Goal: Answer question/provide support: Answer question/provide support

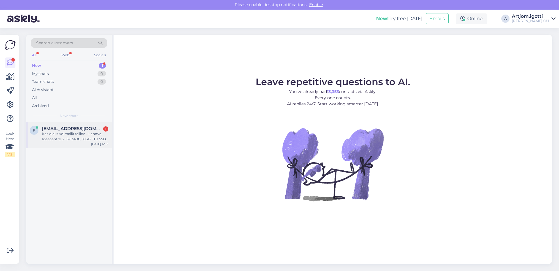
click at [91, 144] on div "p [EMAIL_ADDRESS][DOMAIN_NAME] 1 Kas oleks võimalik tellida - Lenovo Ideacentre…" at bounding box center [69, 135] width 86 height 26
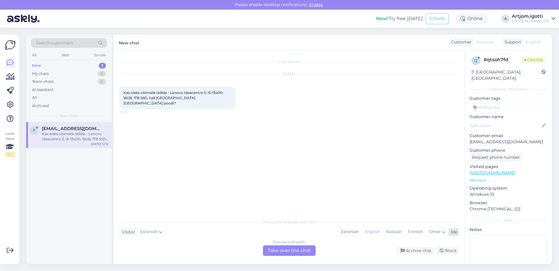
click at [343, 231] on div "Estonian" at bounding box center [350, 231] width 24 height 9
click at [289, 255] on div "Estonian to Estonian Take over the chat" at bounding box center [289, 250] width 53 height 10
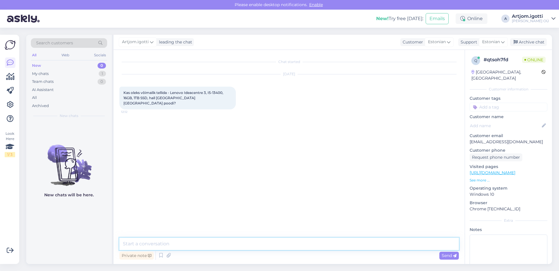
click at [186, 239] on textarea at bounding box center [289, 243] width 340 height 12
type textarea "Tere"
drag, startPoint x: 170, startPoint y: 92, endPoint x: 207, endPoint y: 93, distance: 36.4
click at [207, 93] on span "Kas oleks võimalik tellida - Lenovo Ideacentre 3, I5-13400, 16GB, 1TB SSD, hall…" at bounding box center [174, 97] width 101 height 15
copy span "Lenovo Ideacentre 3"
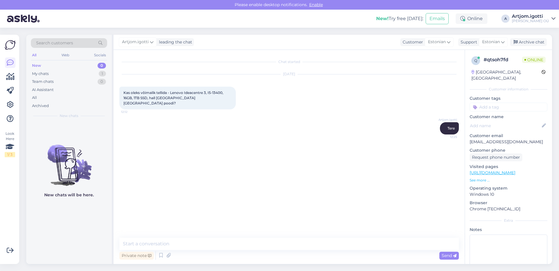
click at [165, 95] on div "Kas oleks võimalik tellida - Lenovo Ideacentre 3, I5-13400, 16GB, 1TB SSD, hall…" at bounding box center [177, 98] width 117 height 23
drag, startPoint x: 171, startPoint y: 94, endPoint x: 156, endPoint y: 101, distance: 16.9
click at [156, 101] on div "Kas oleks võimalik tellida - Lenovo Ideacentre 3, I5-13400, 16GB, 1TB SSD, hall…" at bounding box center [177, 98] width 117 height 23
copy span "Lenovo Ideacentre 3, I5-13400, 16GB, 1TB SSD, hall"
click at [155, 94] on span "Kas oleks võimalik tellida - Lenovo Ideacentre 3, I5-13400, 16GB, 1TB SSD, hall…" at bounding box center [174, 97] width 101 height 15
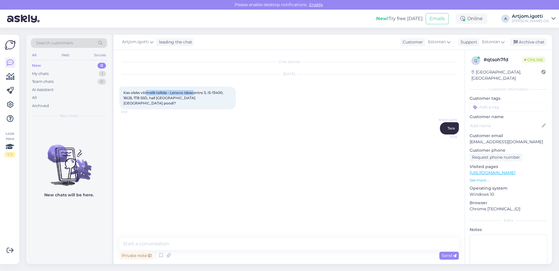
drag, startPoint x: 147, startPoint y: 91, endPoint x: 202, endPoint y: 90, distance: 54.8
click at [194, 90] on div "Kas oleks võimalik tellida - Lenovo Ideacentre 3, I5-13400, 16GB, 1TB SSD, hall…" at bounding box center [177, 98] width 117 height 23
click at [202, 242] on textarea at bounding box center [289, 243] width 340 height 12
click at [221, 244] on textarea at bounding box center [289, 243] width 340 height 12
type textarea "K"
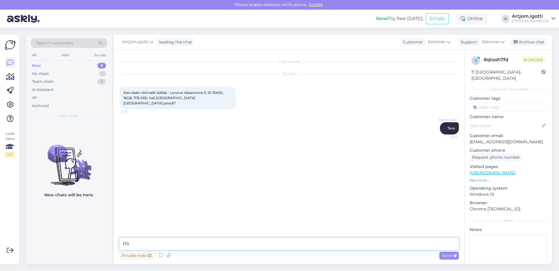
type textarea "P"
type textarea "M"
type textarea "Seda on võimalik sinna tellida. Kas teie soovite osta e-poes või poes kohapeal?"
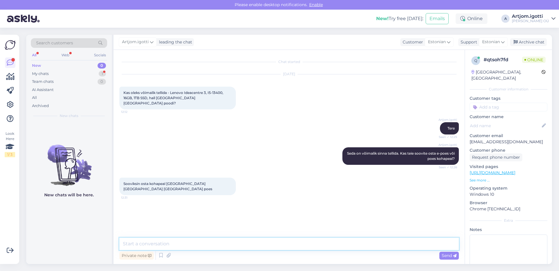
click at [172, 241] on textarea at bounding box center [289, 243] width 340 height 12
click at [171, 243] on textarea at bounding box center [289, 243] width 340 height 12
click at [172, 243] on textarea at bounding box center [289, 243] width 340 height 12
drag, startPoint x: 157, startPoint y: 242, endPoint x: 59, endPoint y: 238, distance: 97.7
click at [59, 239] on div "Search customers All Web Socials New 0 My chats 1 Team chats 0 AI Assistant All…" at bounding box center [289, 149] width 526 height 229
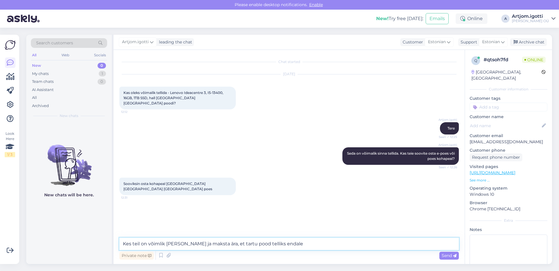
type textarea "Kes teil on võimlik [PERSON_NAME] ja maksta ära, et tartu pood telliks endale?"
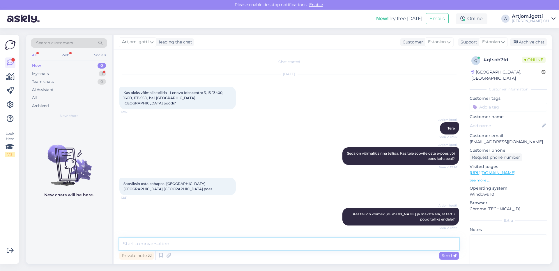
scroll to position [14, 0]
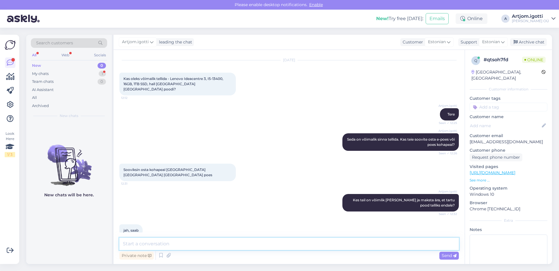
click at [162, 239] on textarea at bounding box center [289, 243] width 340 height 12
type textarea "[PERSON_NAME], minge siis kohe kassase ma [PERSON_NAME] nendele teada. Kas teie…"
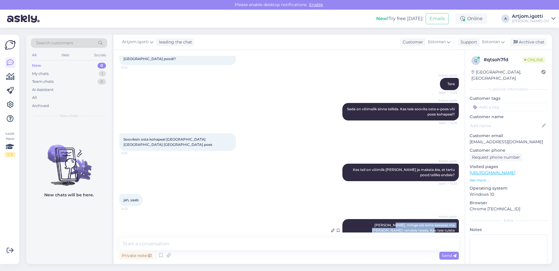
drag, startPoint x: 363, startPoint y: 215, endPoint x: 447, endPoint y: 221, distance: 84.1
click at [447, 223] on span "[PERSON_NAME], minge siis kohe kassase ma [PERSON_NAME] nendele teada. Kas teie…" at bounding box center [414, 230] width 84 height 15
click at [443, 223] on span "[PERSON_NAME], minge siis kohe kassase ma [PERSON_NAME] nendele teada. Kas teie…" at bounding box center [414, 230] width 84 height 15
click at [231, 192] on div "jah, saab 12:32" at bounding box center [289, 199] width 340 height 25
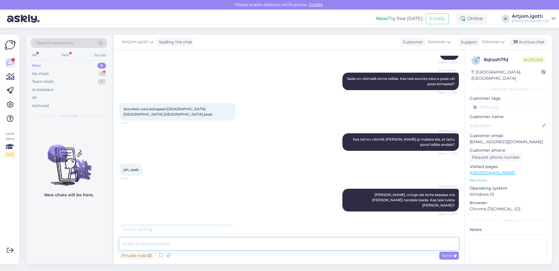
click at [151, 240] on textarea at bounding box center [289, 243] width 340 height 12
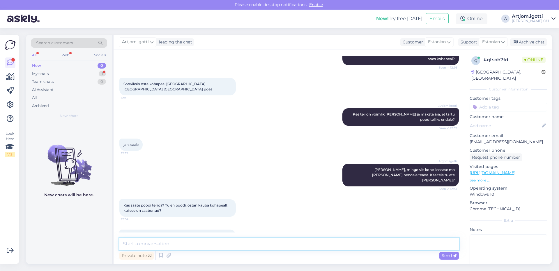
click at [230, 242] on textarea at bounding box center [289, 243] width 340 height 12
click at [229, 241] on textarea at bounding box center [289, 243] width 340 height 12
click at [228, 241] on textarea at bounding box center [289, 243] width 340 height 12
click at [223, 242] on textarea at bounding box center [289, 243] width 340 height 12
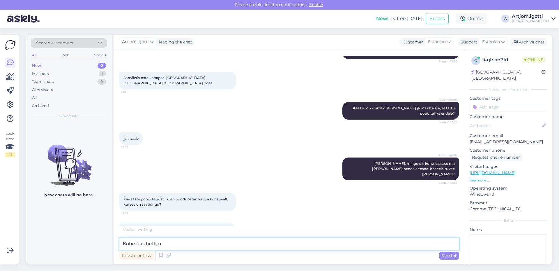
scroll to position [125, 0]
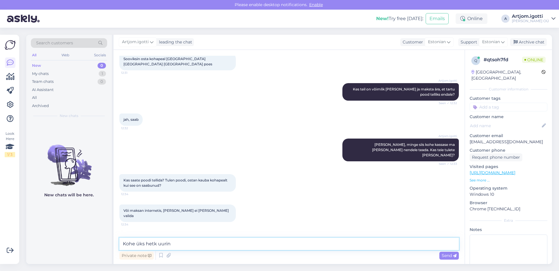
type textarea "Kohe üks hetk uurin."
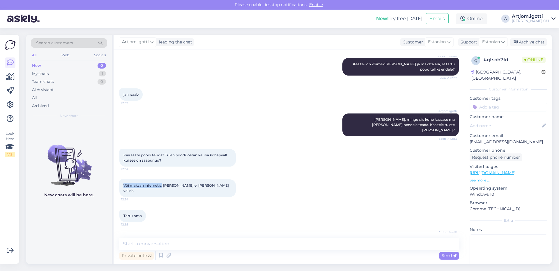
drag, startPoint x: 124, startPoint y: 169, endPoint x: 163, endPoint y: 170, distance: 38.5
click at [163, 183] on span "Või maksan internetis, [PERSON_NAME] ei [PERSON_NAME] valida" at bounding box center [177, 188] width 106 height 10
click at [166, 183] on span "Või maksan internetis, [PERSON_NAME] ei [PERSON_NAME] valida" at bounding box center [177, 188] width 106 height 10
click at [247, 240] on textarea at bounding box center [289, 243] width 340 height 12
type textarea "M"
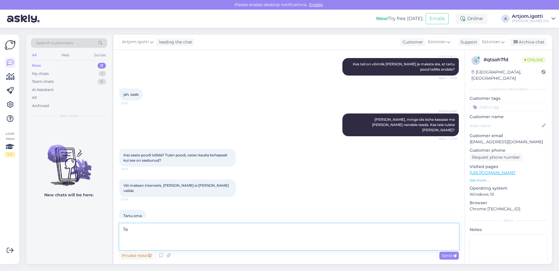
type textarea "T"
drag, startPoint x: 171, startPoint y: 235, endPoint x: 170, endPoint y: 240, distance: 4.8
click at [170, 239] on div "Chat started [DATE] Kas oleks võimalik tellida - Lenovo Ideacentre 3, I5-13400,…" at bounding box center [289, 157] width 351 height 214
drag, startPoint x: 170, startPoint y: 240, endPoint x: 169, endPoint y: 243, distance: 3.0
click at [169, 241] on textarea at bounding box center [289, 243] width 340 height 12
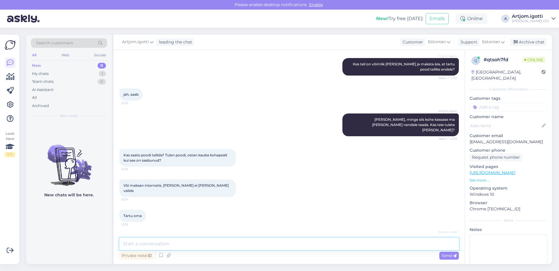
click at [169, 244] on textarea at bounding box center [289, 243] width 340 height 12
click at [177, 243] on textarea at bounding box center [289, 243] width 340 height 12
type textarea "[PERSON_NAME] oma andmed telefon ja nimi perekonnanimi"
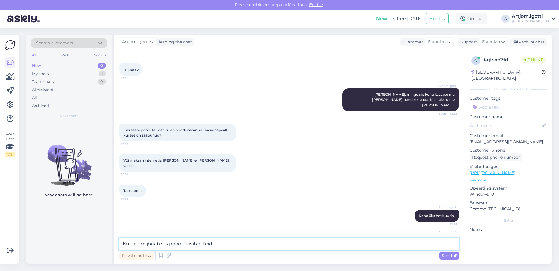
type textarea "Kui toode jõuab siis pood teavitab teid."
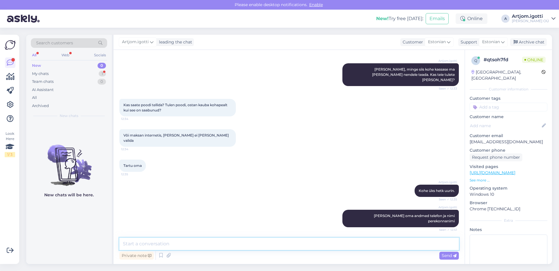
scroll to position [225, 0]
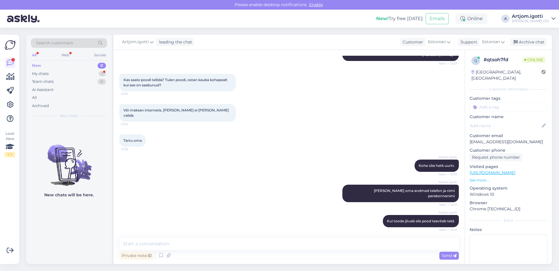
drag, startPoint x: 123, startPoint y: 219, endPoint x: 165, endPoint y: 218, distance: 42.3
click at [165, 240] on div "Pirje Hütt. tel [PHONE_NUMBER]:44" at bounding box center [152, 246] width 66 height 12
copy span "Pirje Hütt. tel [PHONE_NUMBER]"
click at [84, 76] on div "My chats 1" at bounding box center [69, 74] width 76 height 8
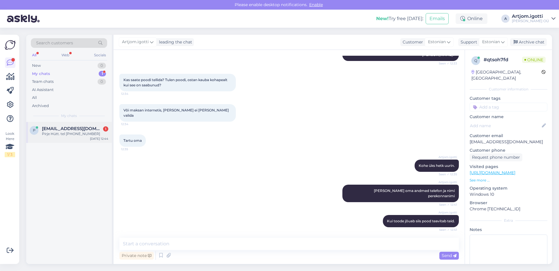
click at [69, 135] on div "Pirje Hütt. tel [PHONE_NUMBER]" at bounding box center [75, 133] width 66 height 5
click at [188, 241] on textarea at bounding box center [289, 243] width 340 height 12
type textarea "E"
type textarea "Edastasin info edasi."
